Goal: Find specific page/section: Find specific page/section

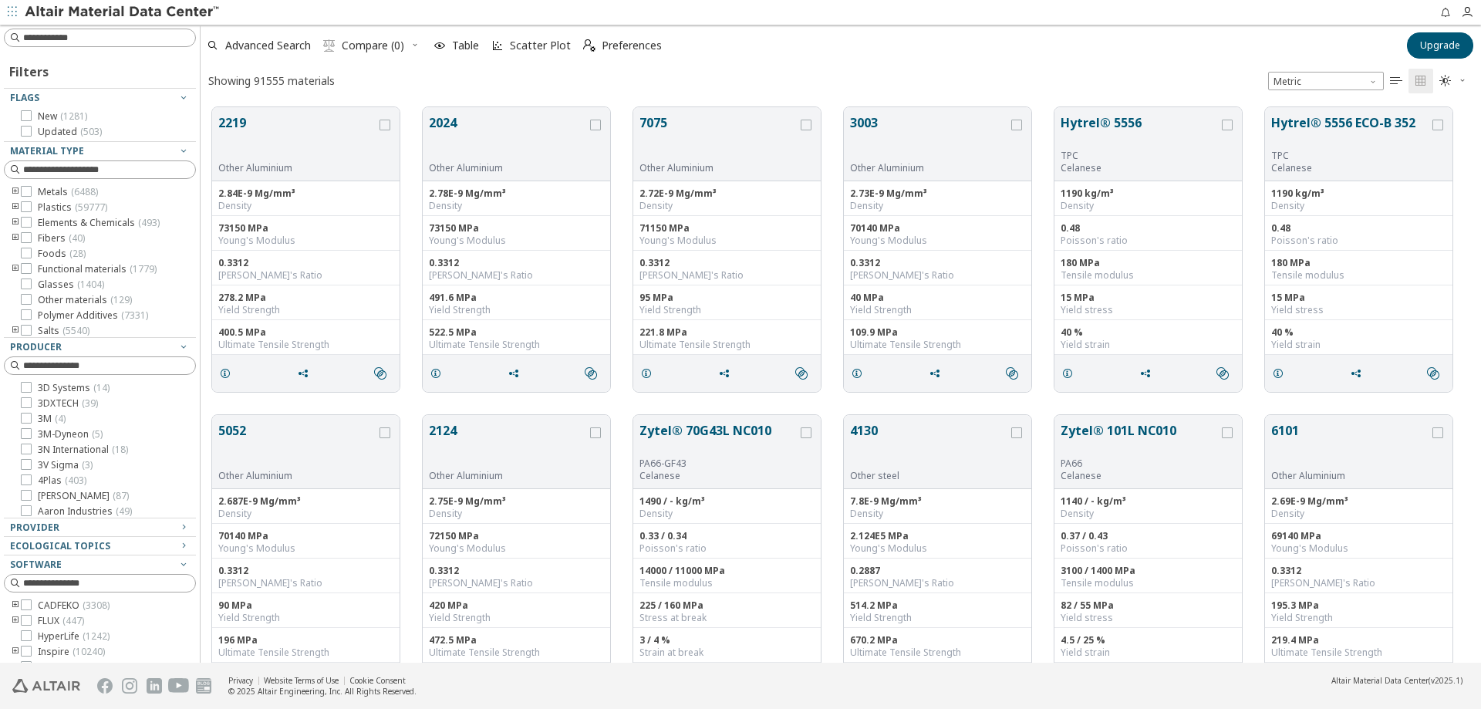
scroll to position [556, 1269]
click at [32, 42] on input at bounding box center [101, 37] width 189 height 17
type input "****"
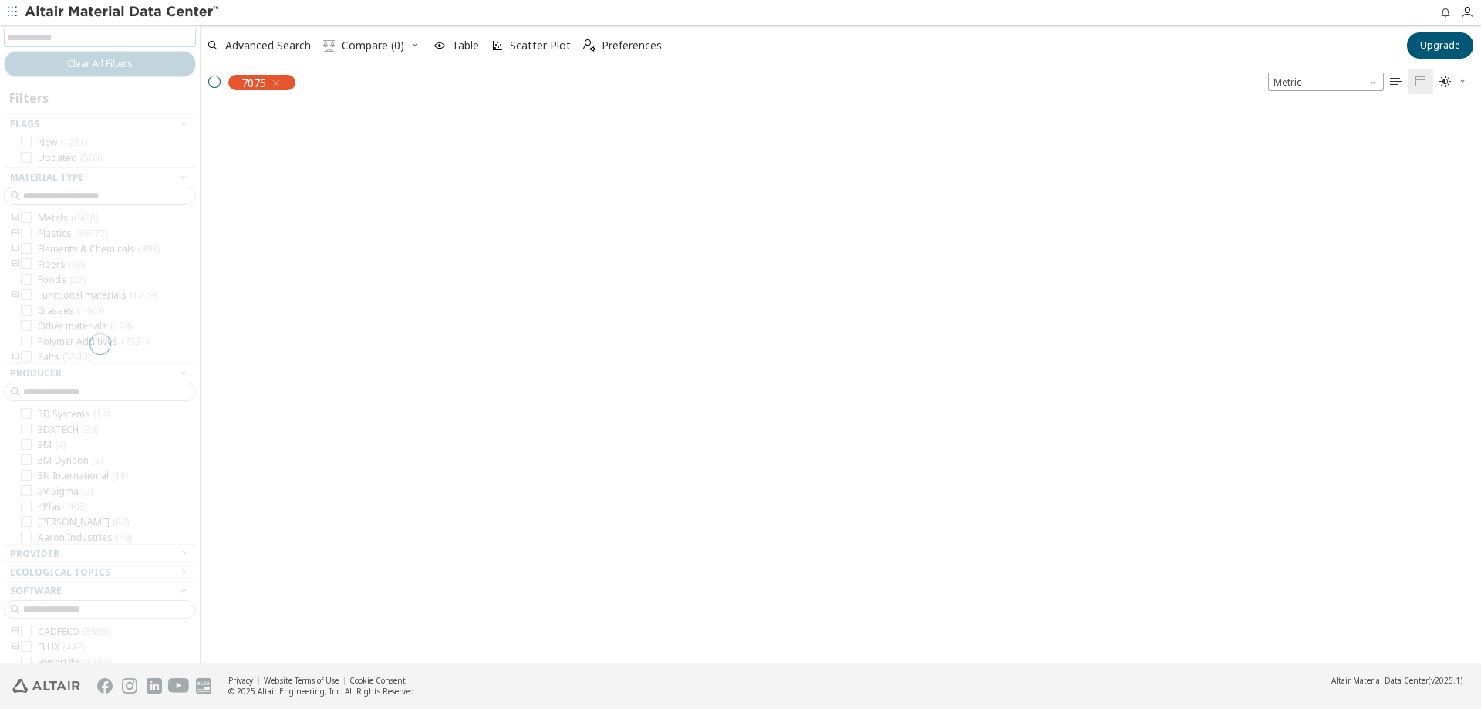
scroll to position [553, 1269]
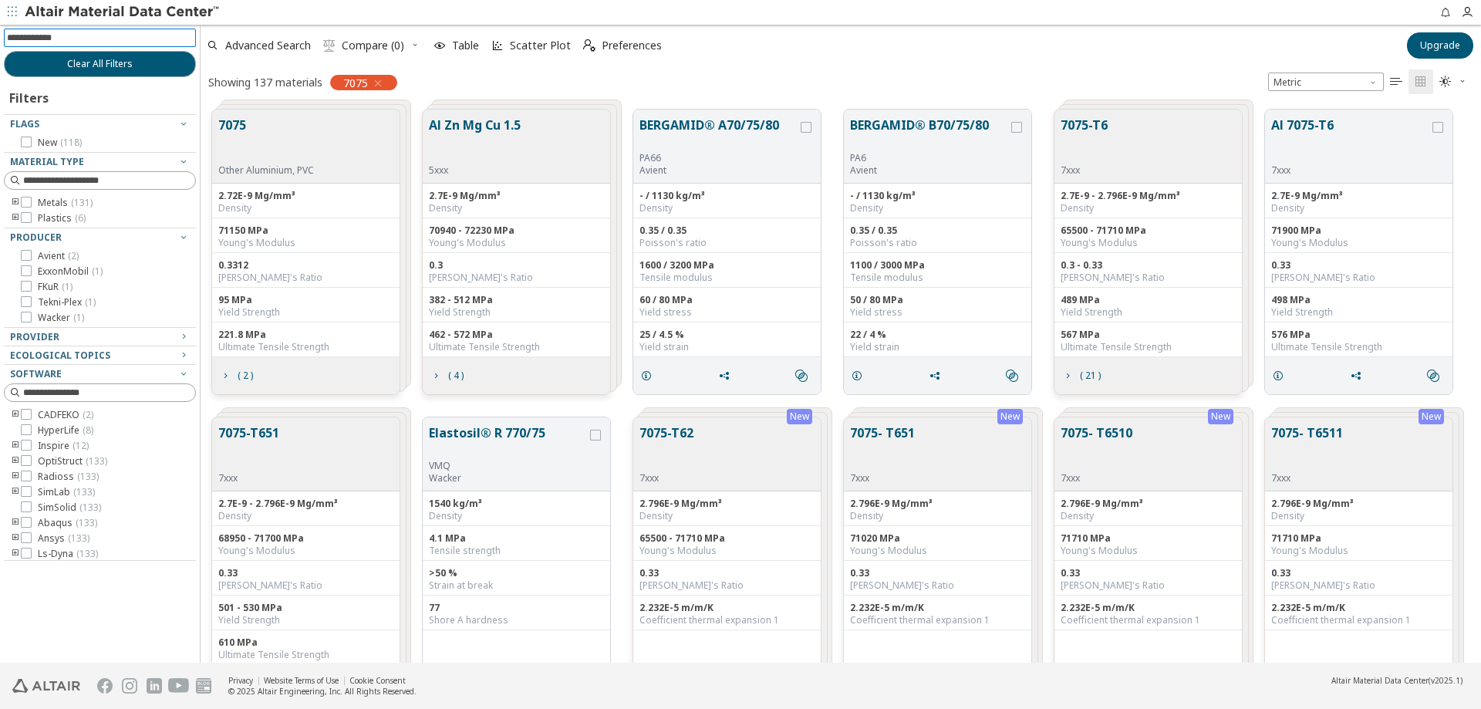
click at [183, 32] on input at bounding box center [101, 37] width 189 height 17
type input "***"
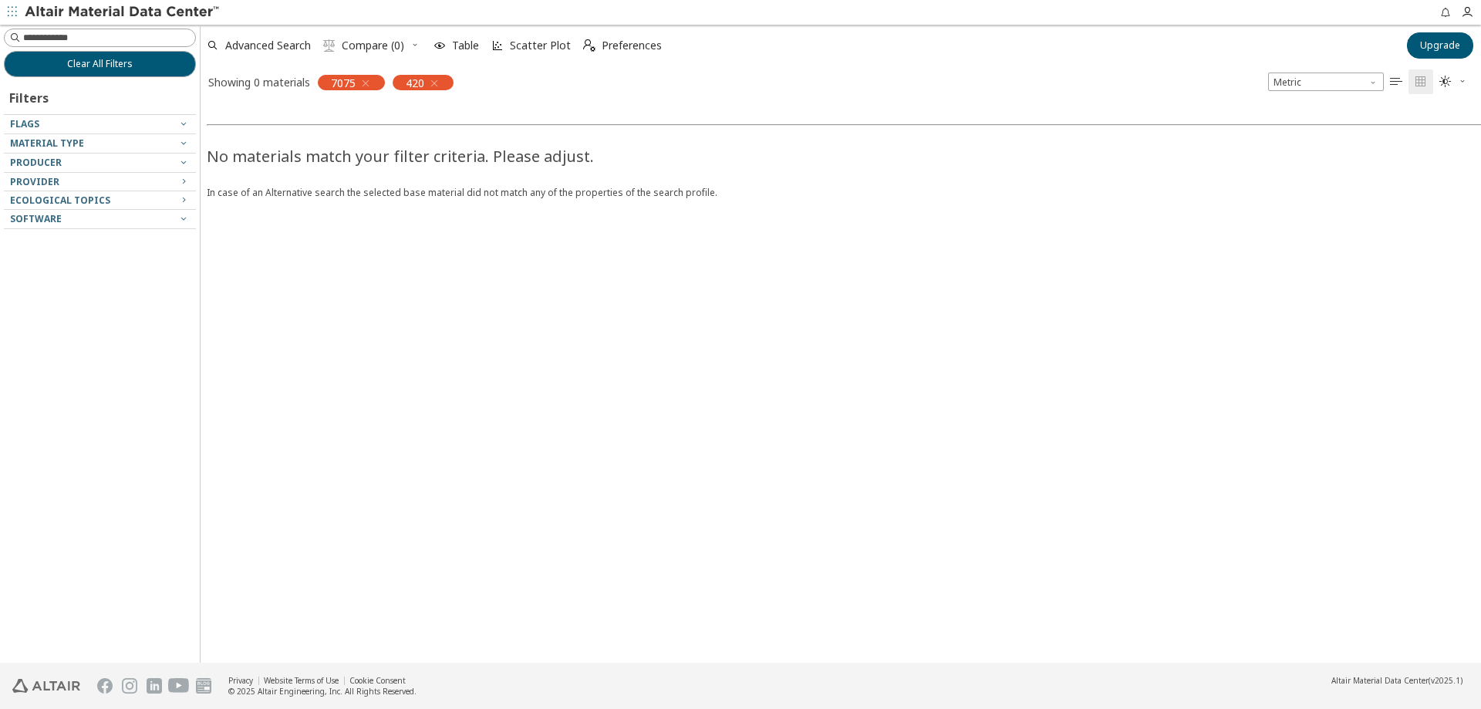
click at [363, 85] on icon "button" at bounding box center [366, 83] width 12 height 12
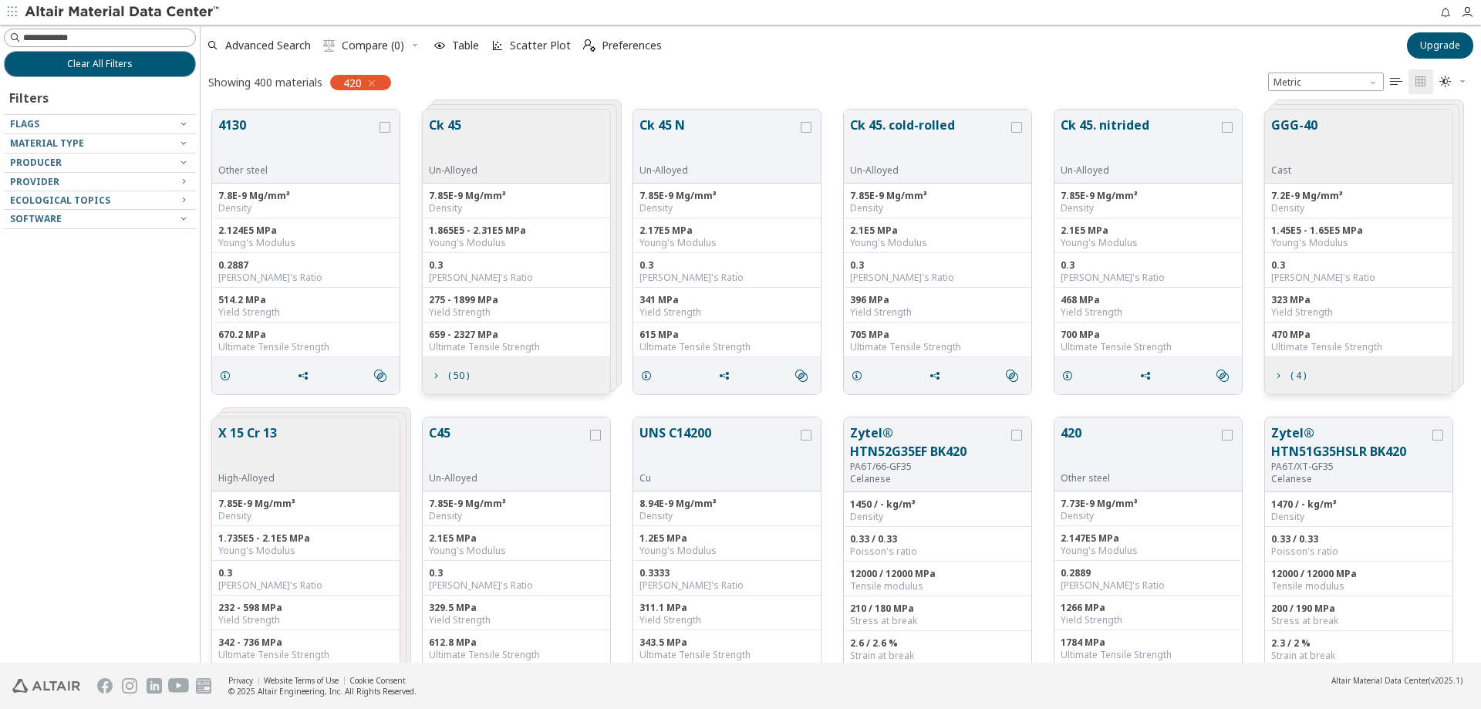
scroll to position [553, 1269]
click at [179, 144] on icon "button" at bounding box center [183, 143] width 12 height 12
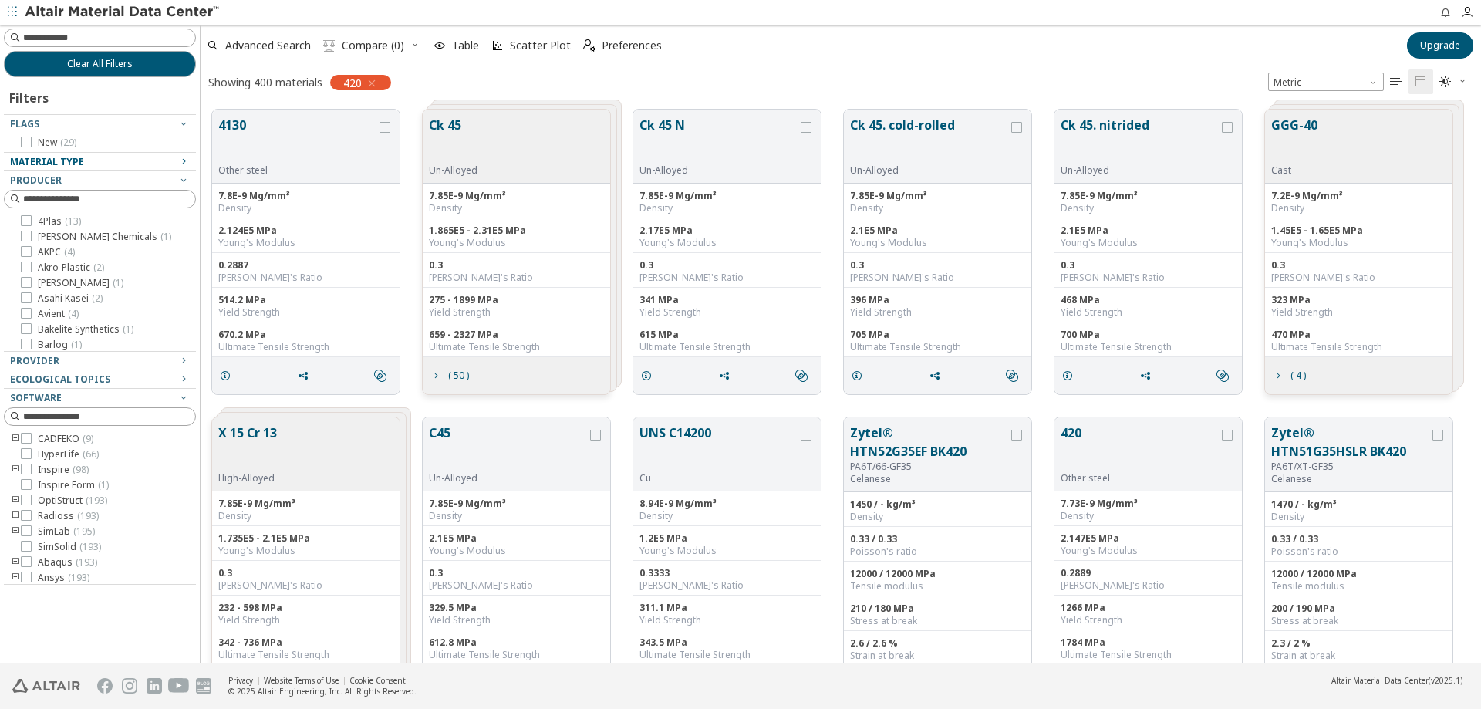
click at [184, 143] on div "New ( 29 )" at bounding box center [100, 143] width 180 height 12
click at [185, 174] on icon "button" at bounding box center [183, 180] width 12 height 12
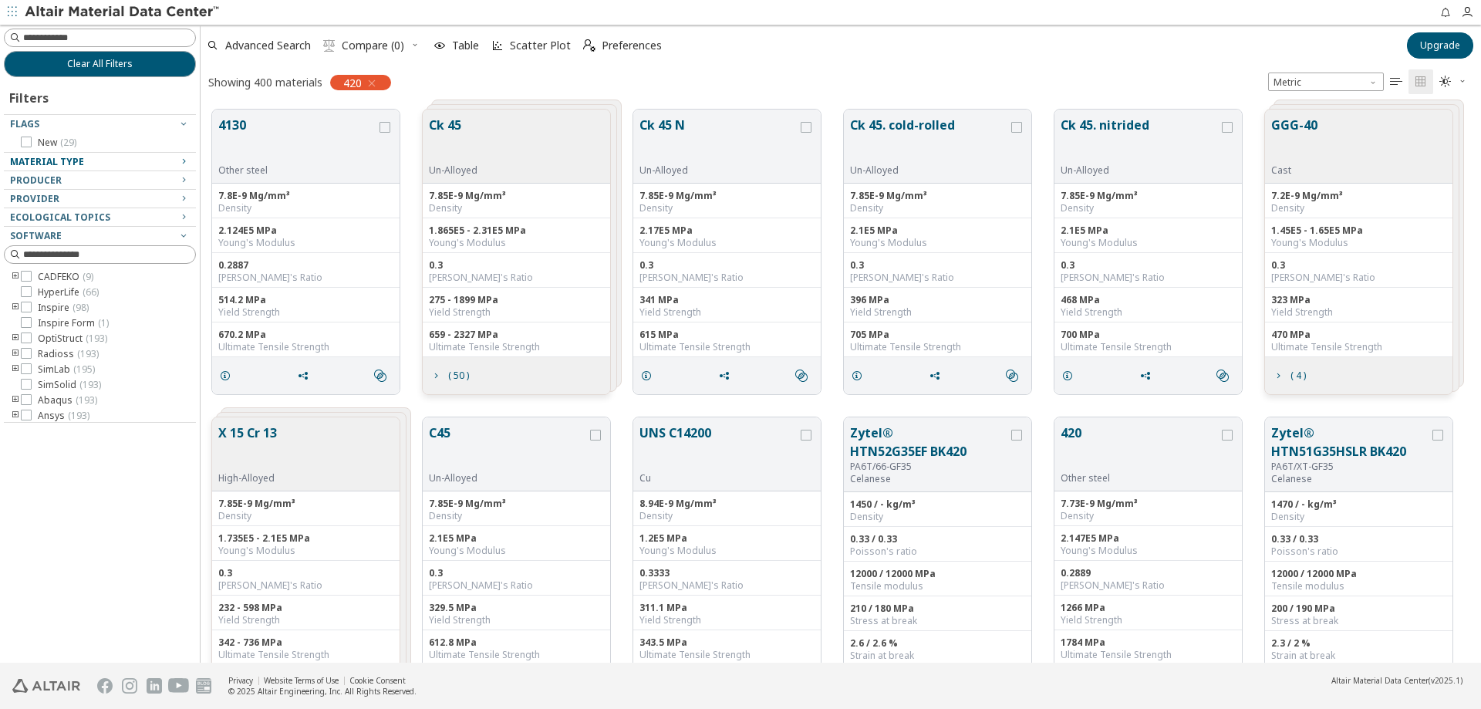
click at [185, 162] on icon "button" at bounding box center [183, 161] width 12 height 12
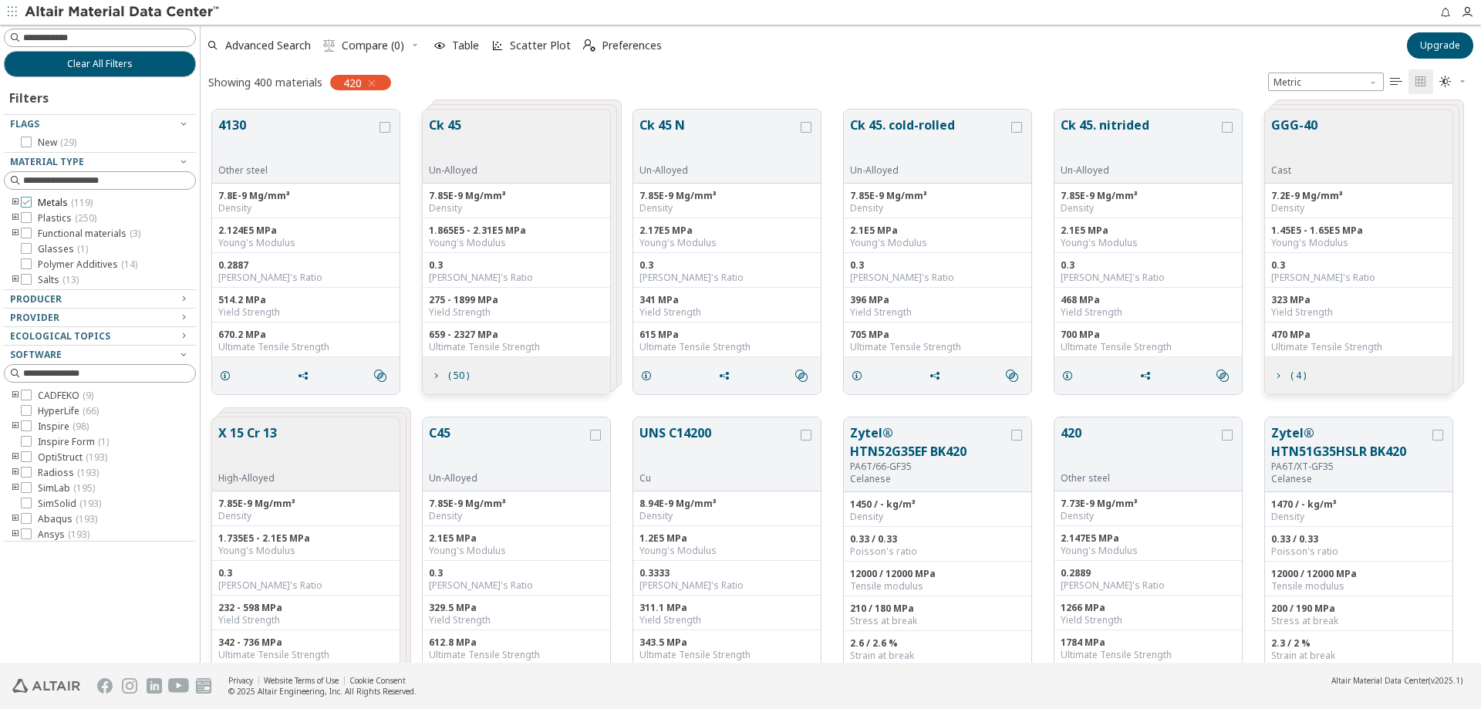
click at [37, 205] on label "Metals ( 119 )" at bounding box center [57, 203] width 72 height 12
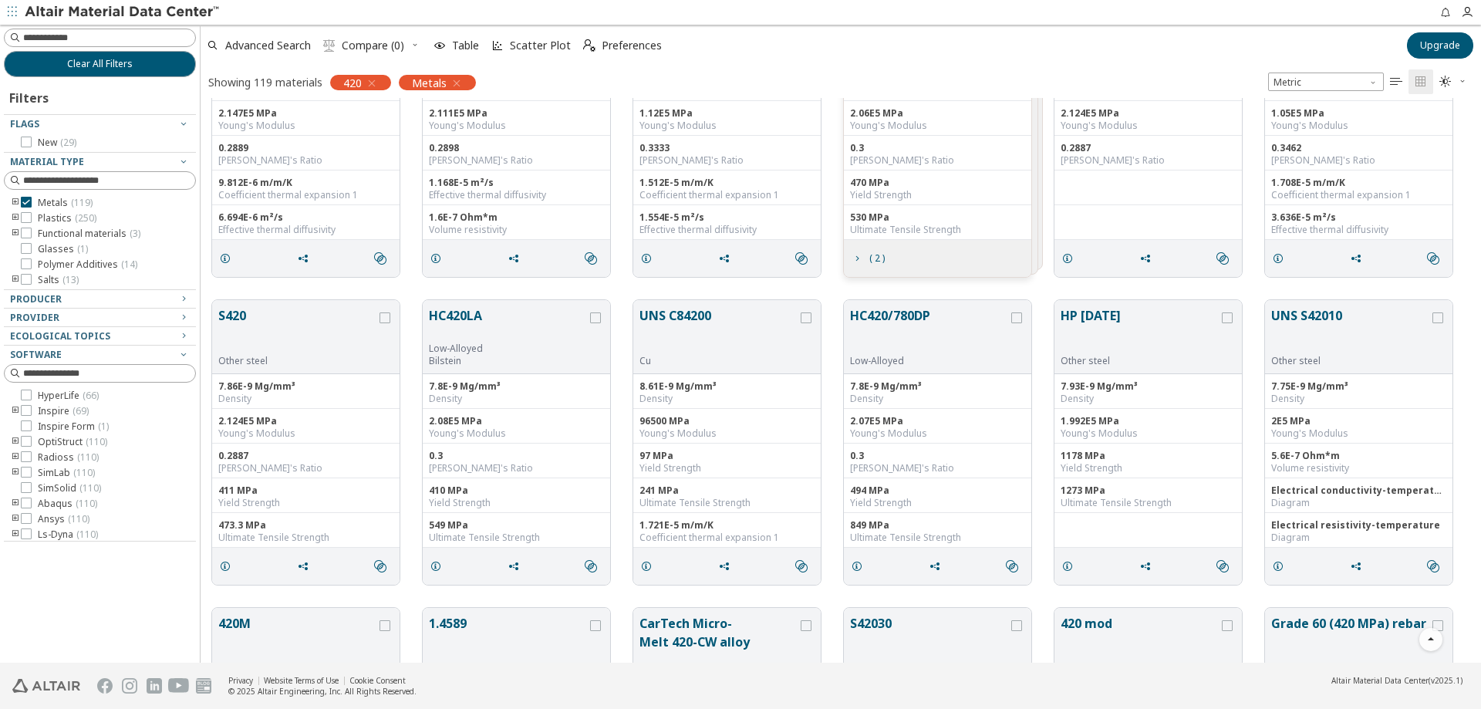
scroll to position [772, 0]
